Goal: Transaction & Acquisition: Purchase product/service

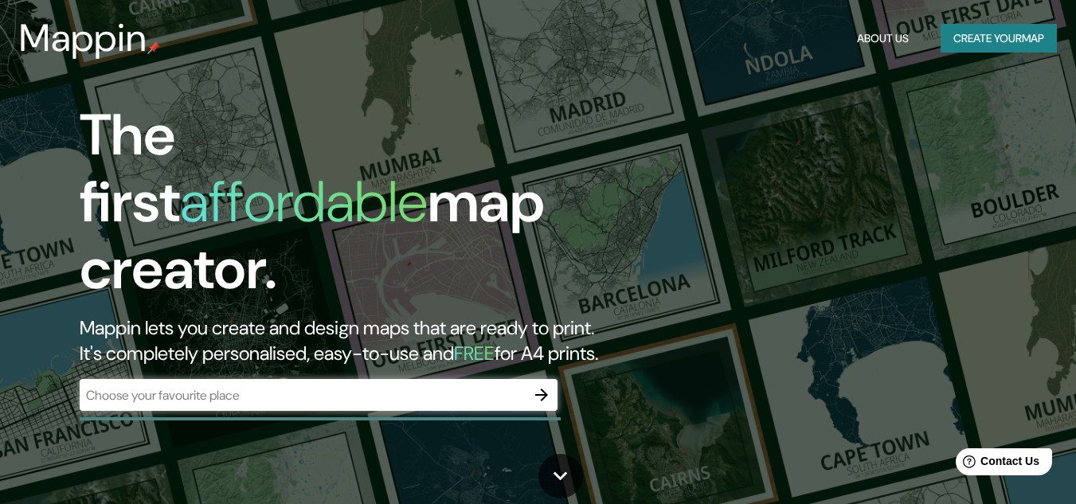
click at [332, 379] on div "​" at bounding box center [319, 395] width 478 height 32
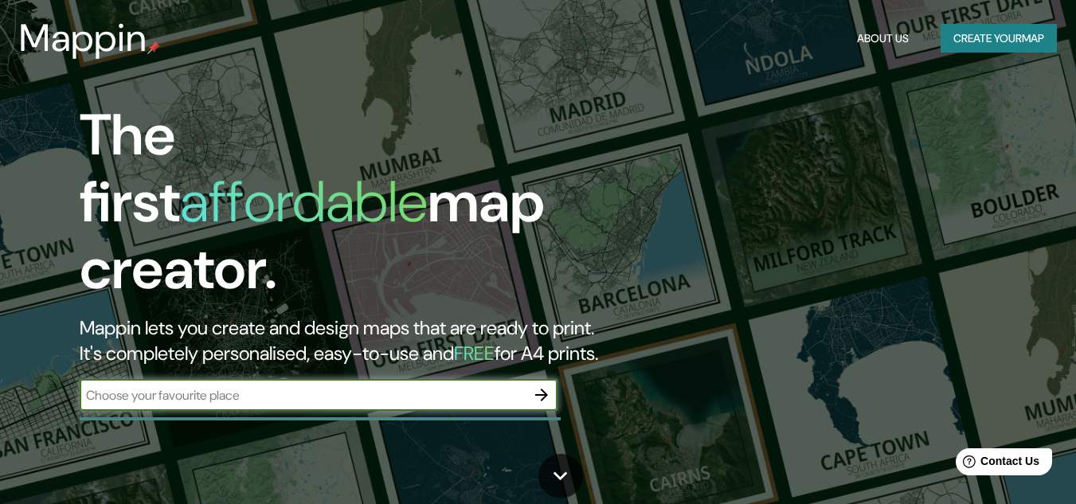
click at [374, 386] on input "text" at bounding box center [303, 395] width 446 height 18
type input "Av. [PERSON_NAME]"
click at [530, 385] on button "button" at bounding box center [542, 395] width 32 height 32
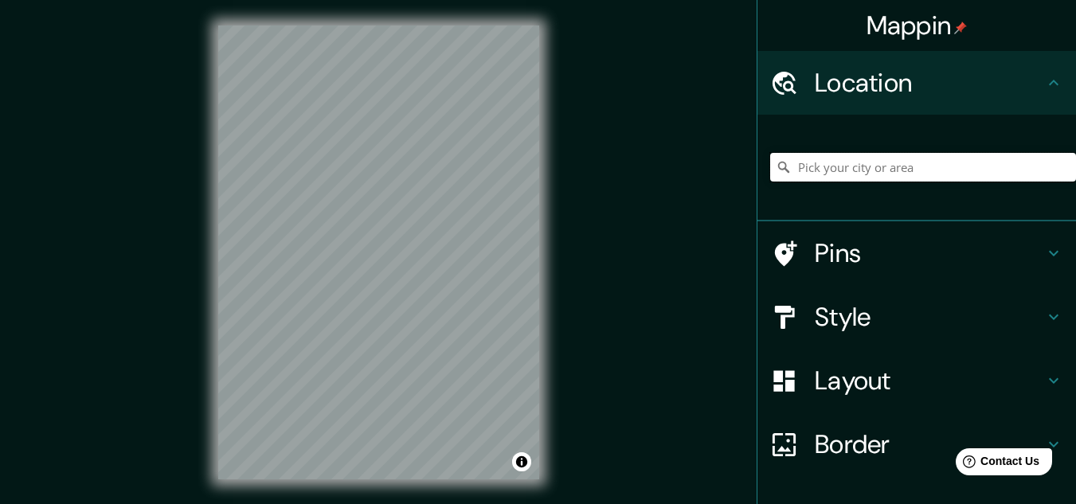
click at [849, 161] on input "Pick your city or area" at bounding box center [923, 167] width 306 height 29
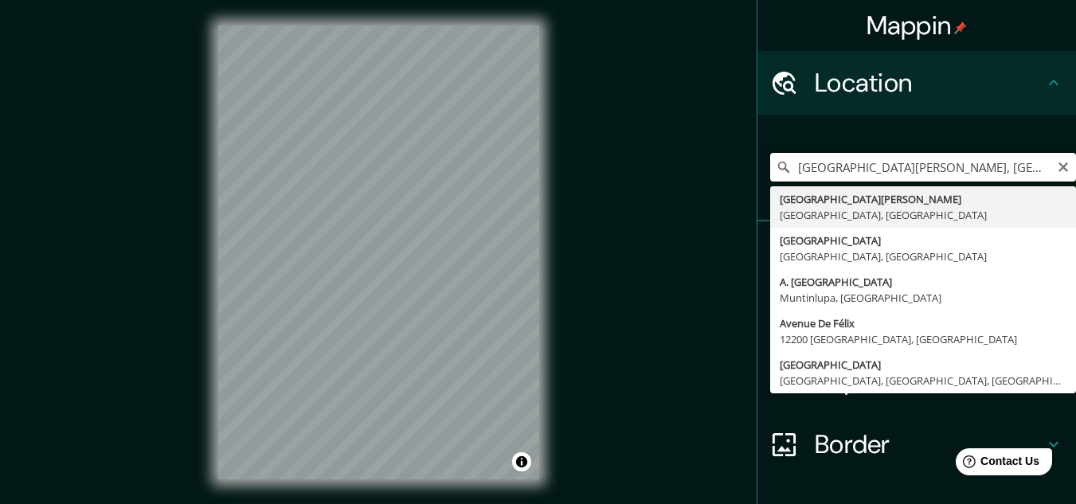
type input "[GEOGRAPHIC_DATA][PERSON_NAME], [GEOGRAPHIC_DATA]"
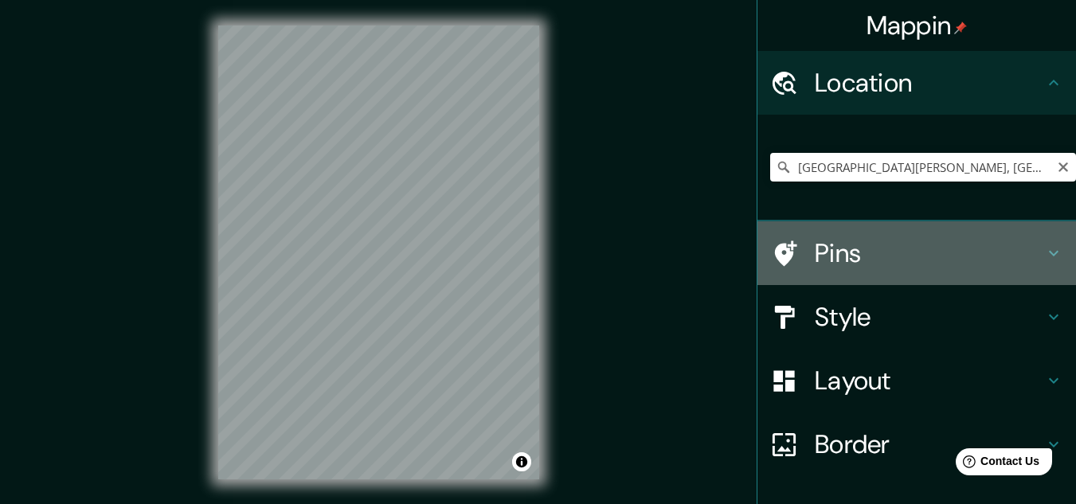
click at [994, 257] on h4 "Pins" at bounding box center [929, 253] width 229 height 32
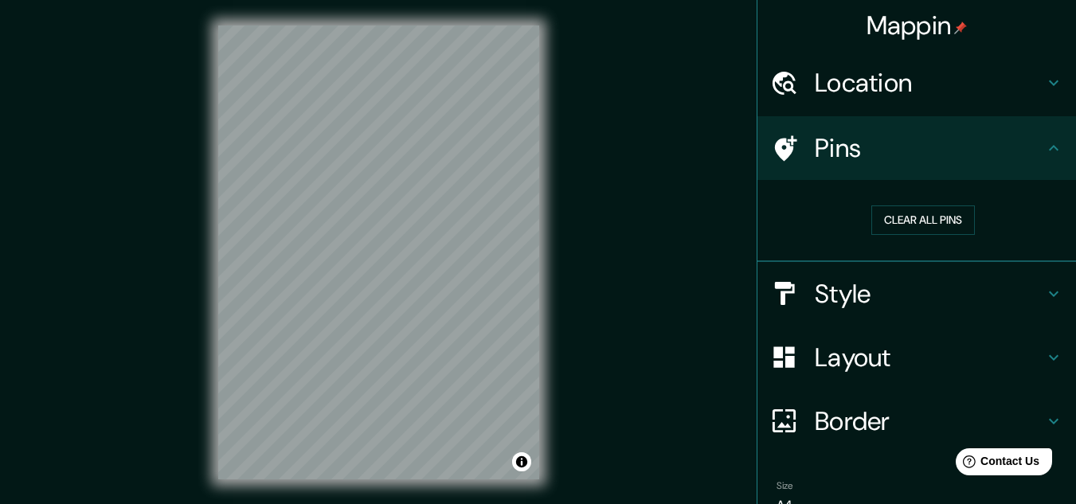
click at [1045, 143] on icon at bounding box center [1054, 148] width 19 height 19
click at [994, 308] on h4 "Style" at bounding box center [929, 294] width 229 height 32
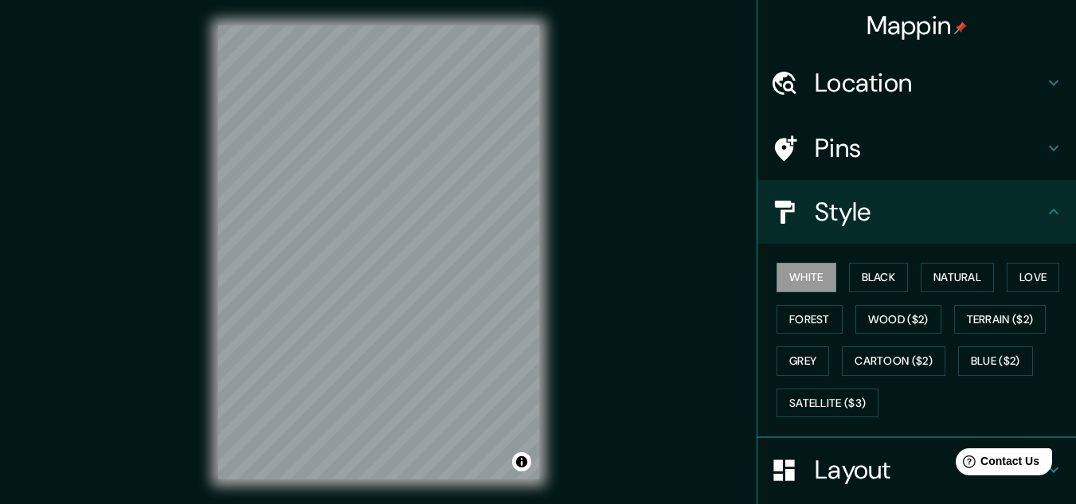
click at [899, 474] on h4 "Layout" at bounding box center [929, 470] width 229 height 32
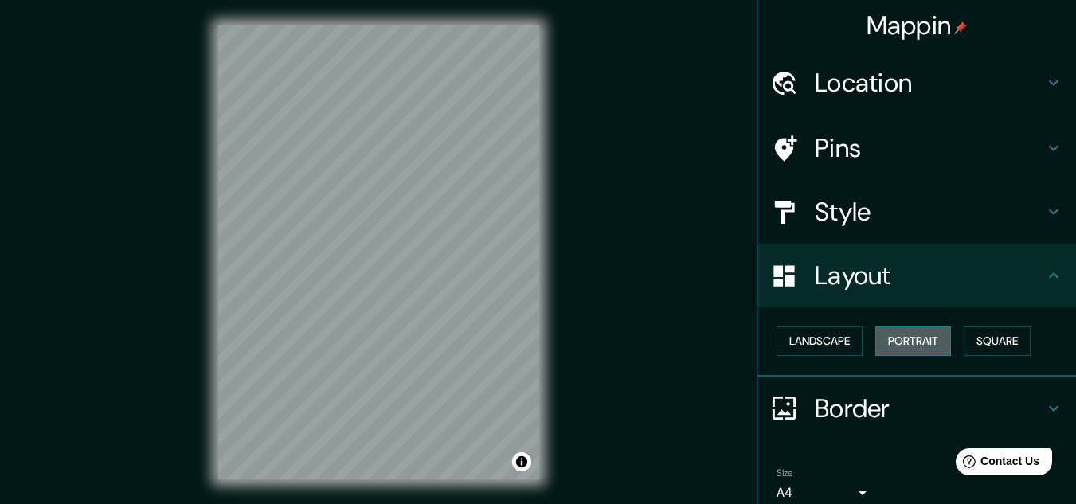
click at [915, 346] on button "Portrait" at bounding box center [914, 341] width 76 height 29
click at [975, 342] on button "Square" at bounding box center [997, 341] width 67 height 29
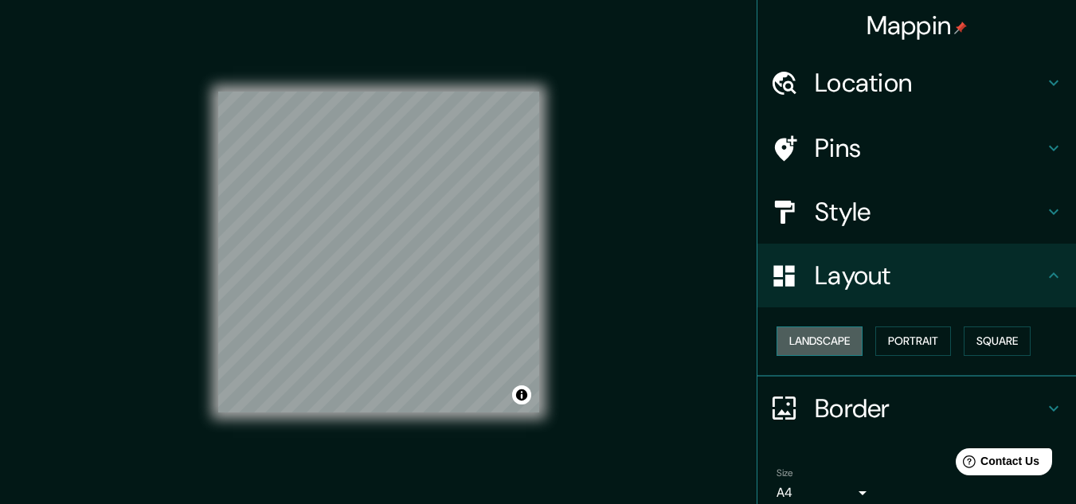
click at [802, 343] on button "Landscape" at bounding box center [820, 341] width 86 height 29
